Goal: Find specific page/section: Find specific page/section

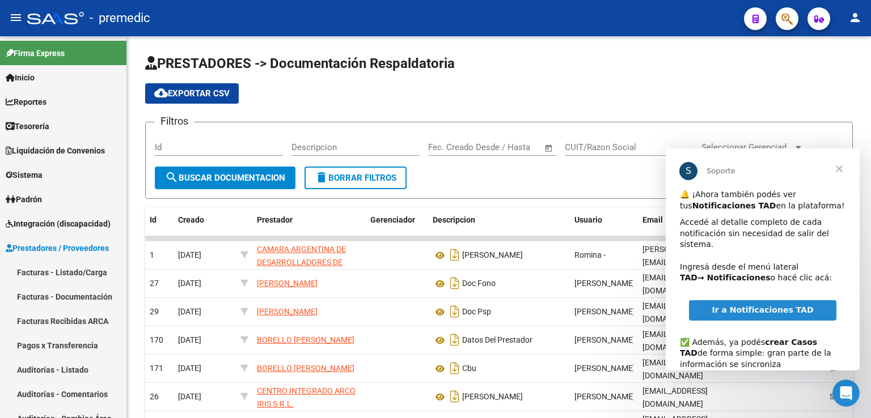
click at [839, 168] on span "Cerrar" at bounding box center [839, 169] width 41 height 41
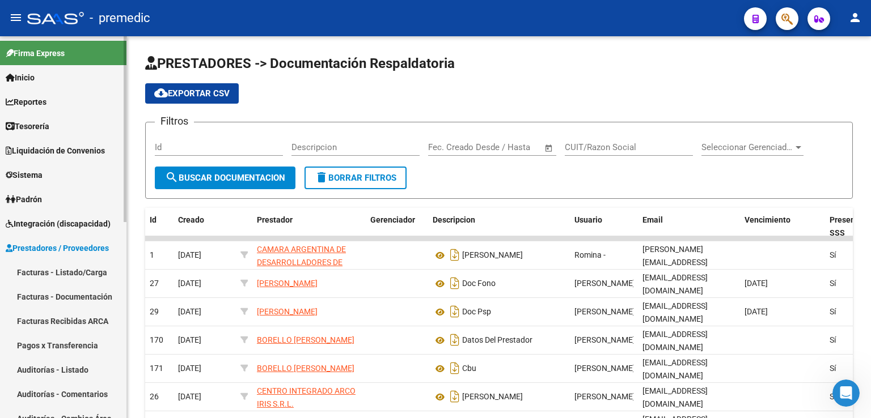
scroll to position [57, 0]
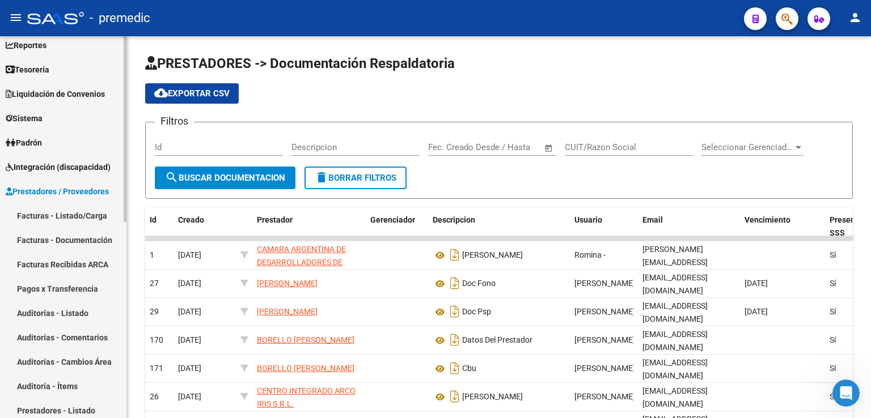
click at [24, 190] on span "Prestadores / Proveedores" at bounding box center [57, 191] width 103 height 12
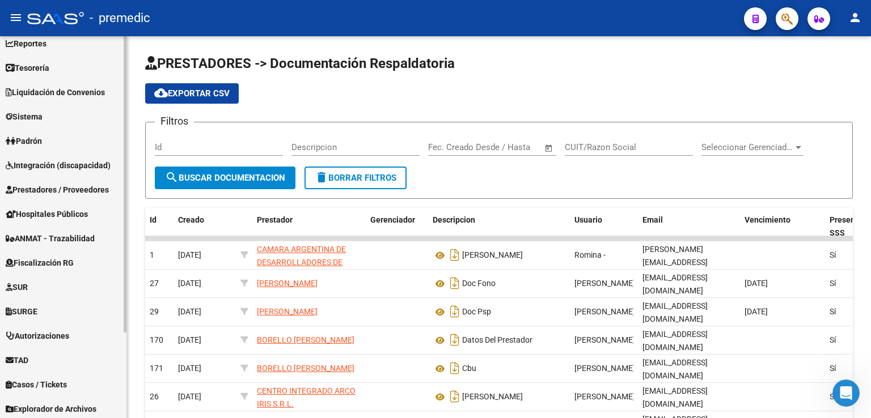
scroll to position [0, 0]
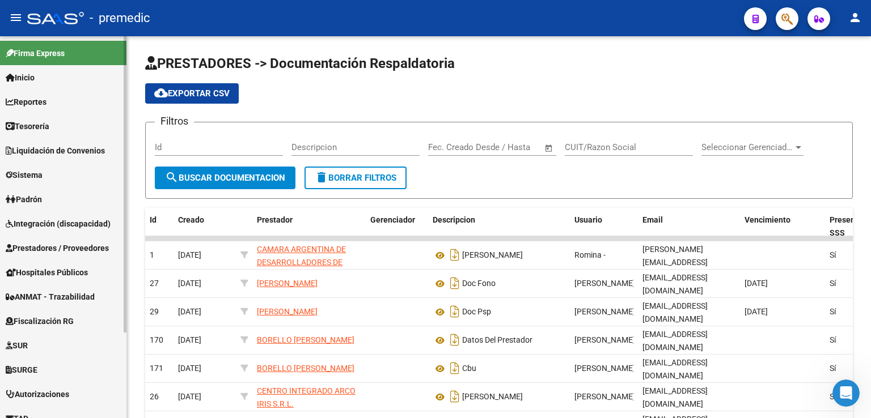
click at [24, 223] on span "Integración (discapacidad)" at bounding box center [58, 224] width 105 height 12
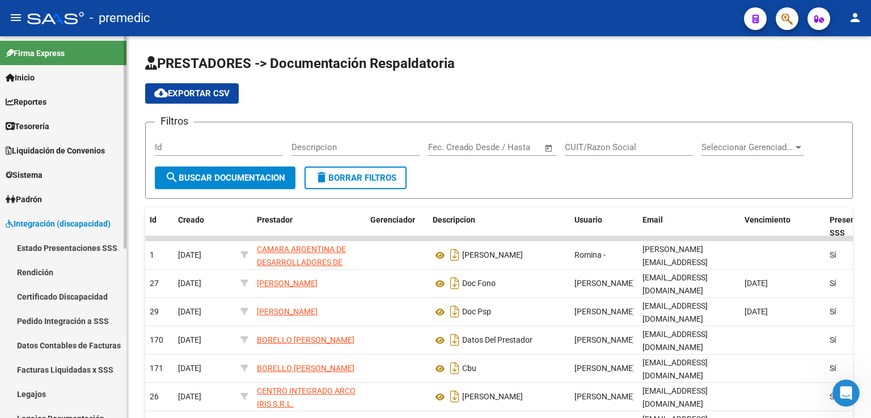
scroll to position [57, 0]
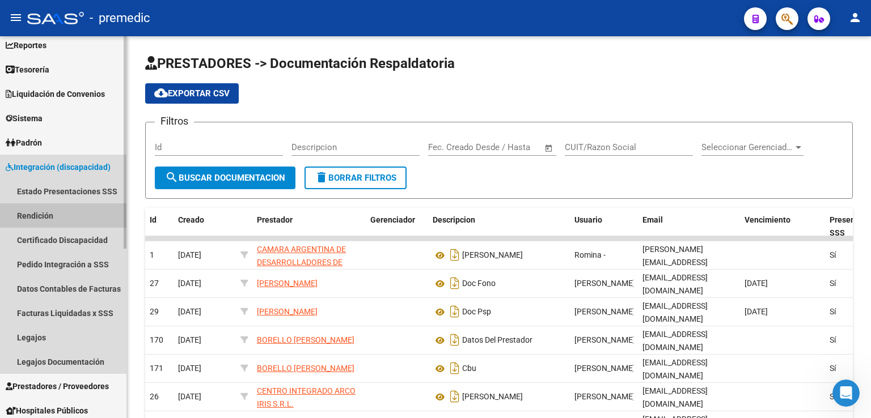
click at [28, 214] on link "Rendición" at bounding box center [63, 216] width 126 height 24
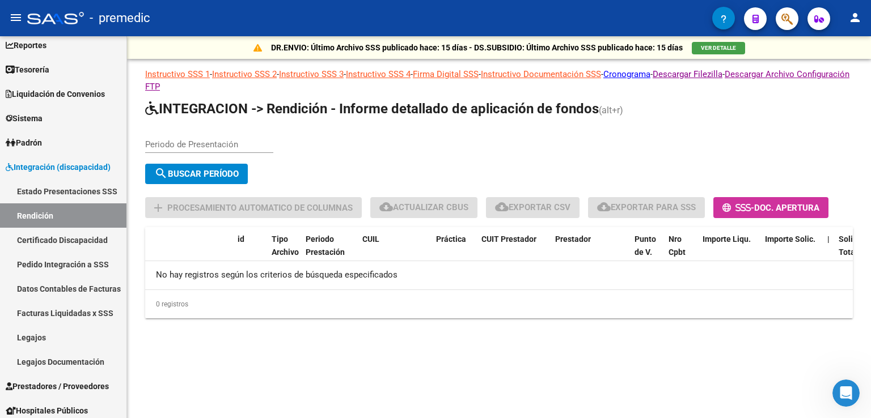
click at [173, 146] on input "Periodo de Presentación" at bounding box center [209, 144] width 128 height 10
type input "202506"
click at [213, 170] on span "search Buscar Período" at bounding box center [196, 174] width 84 height 10
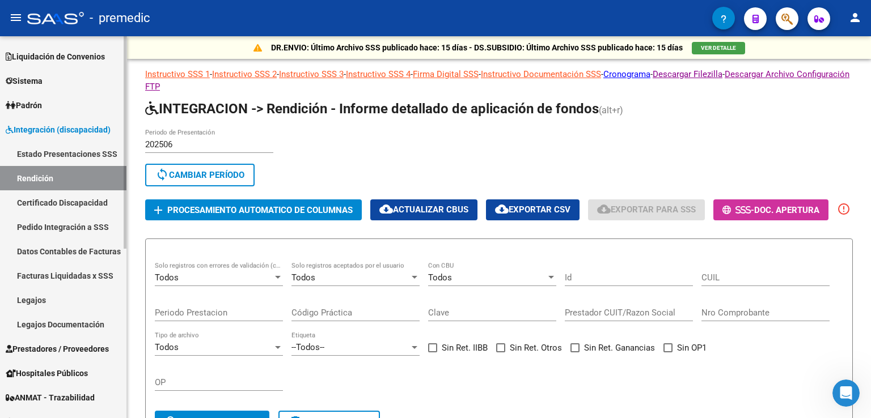
scroll to position [113, 0]
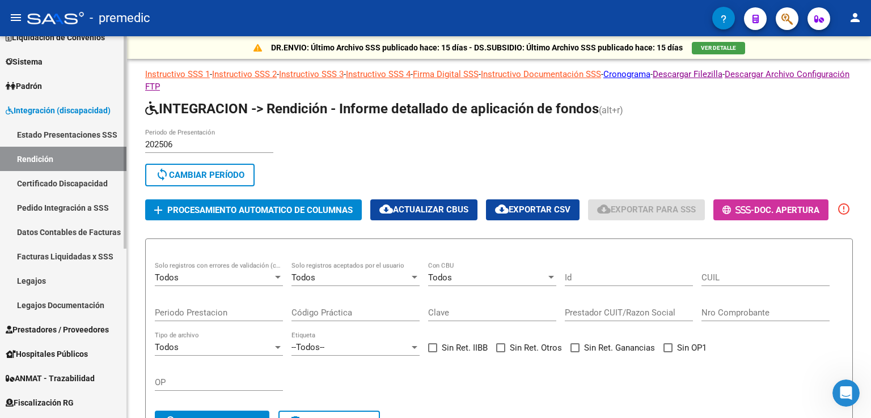
click at [41, 230] on link "Datos Contables de Facturas" at bounding box center [63, 232] width 126 height 24
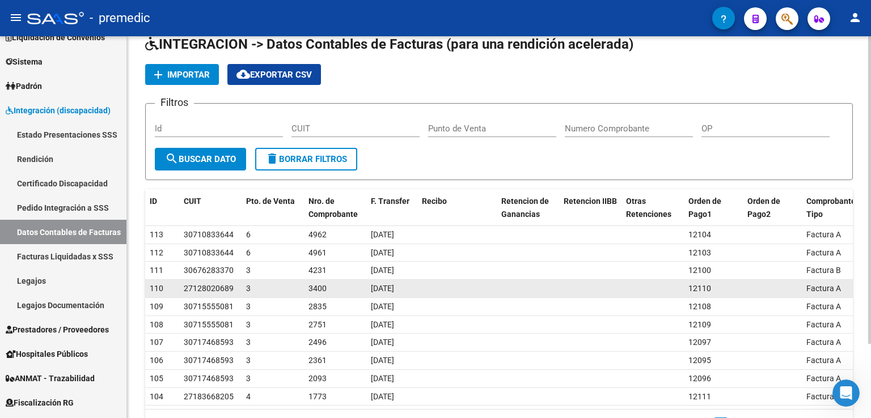
scroll to position [93, 0]
